Goal: Task Accomplishment & Management: Manage account settings

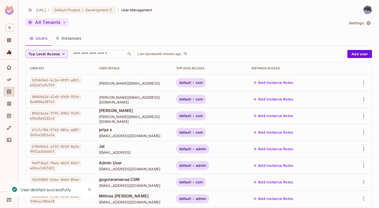
click at [57, 25] on button "All Tenants" at bounding box center [47, 22] width 43 height 8
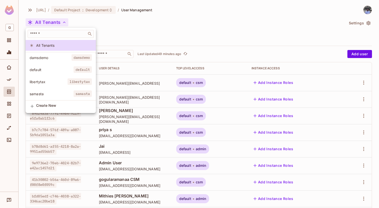
click at [362, 21] on div at bounding box center [189, 104] width 379 height 208
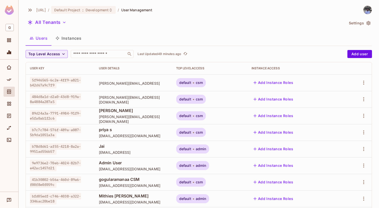
click at [363, 21] on button "Settings" at bounding box center [359, 23] width 25 height 8
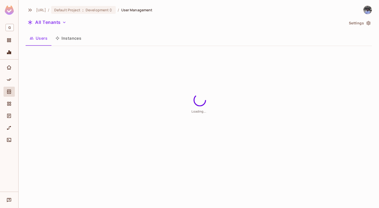
click at [363, 21] on button "Settings" at bounding box center [359, 23] width 25 height 8
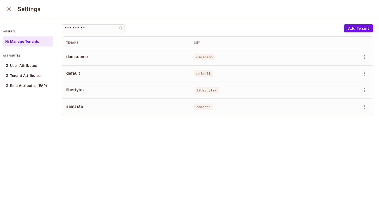
click at [364, 111] on td at bounding box center [345, 106] width 55 height 17
click at [364, 106] on icon "button" at bounding box center [364, 107] width 6 height 6
click at [344, 144] on span "Delete Tenant" at bounding box center [346, 140] width 27 height 8
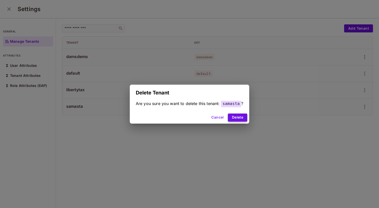
click at [244, 118] on button "Delete" at bounding box center [237, 117] width 19 height 8
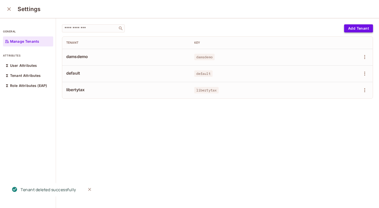
click at [358, 27] on button "Add Tenant" at bounding box center [358, 28] width 29 height 8
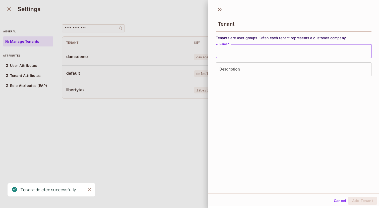
click at [324, 55] on input "Name   *" at bounding box center [293, 51] width 155 height 14
paste input "**********"
type input "**********"
click at [364, 201] on button "Add Tenant" at bounding box center [362, 200] width 29 height 8
